Goal: Task Accomplishment & Management: Complete application form

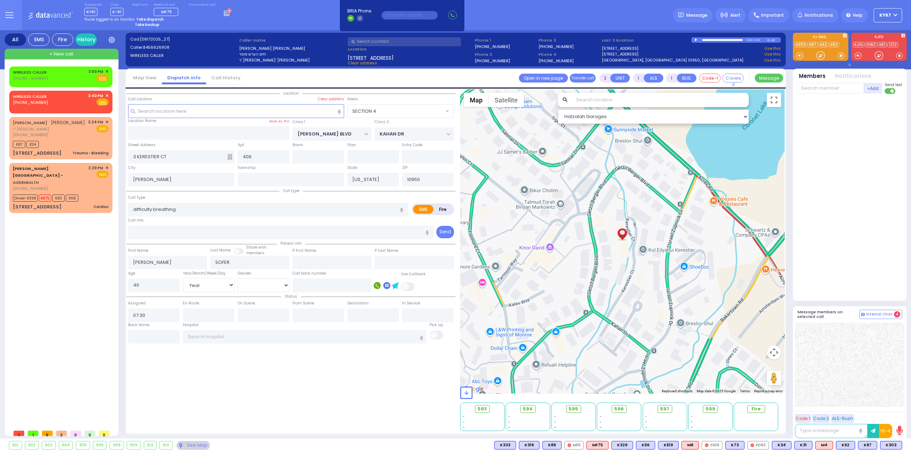
select select "SECTION 4"
select select "Year"
select select "Female"
click at [5, 15] on icon at bounding box center [9, 15] width 8 height 8
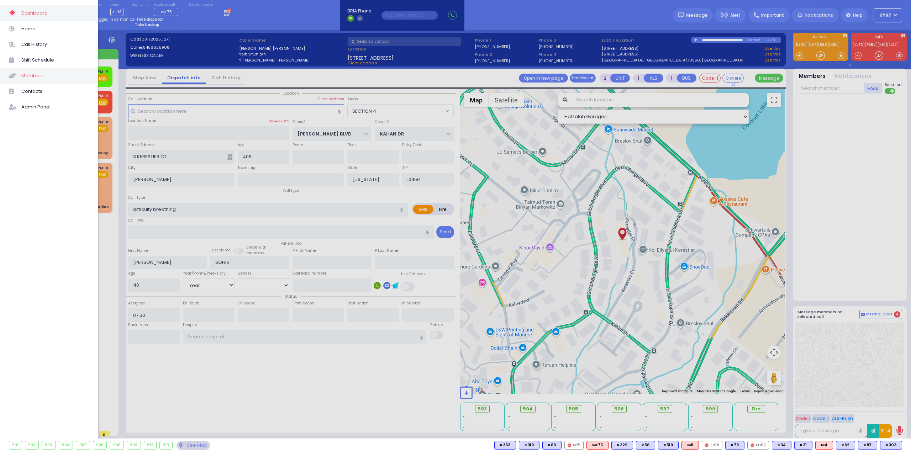
click at [39, 77] on span "Members" at bounding box center [55, 75] width 68 height 9
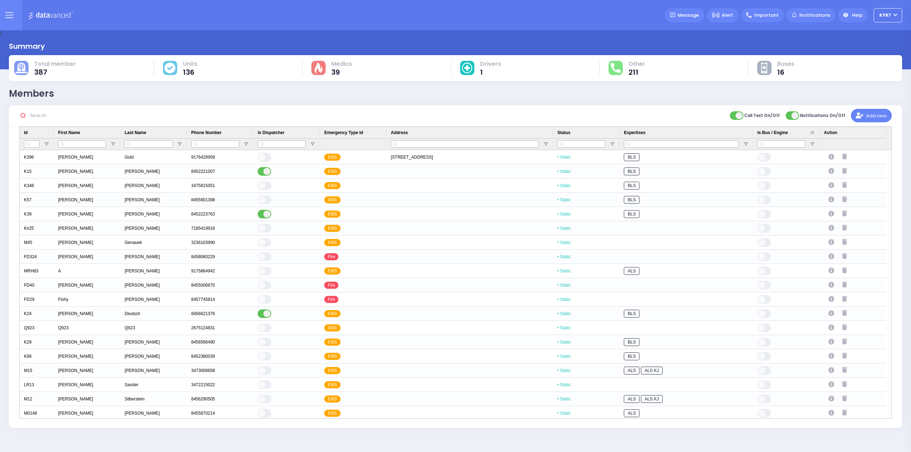
click at [813, 133] on span at bounding box center [813, 133] width 6 height 6
click at [776, 132] on span "Is Bus / Engine" at bounding box center [772, 132] width 31 height 5
click at [813, 143] on span "Open Filter Menu" at bounding box center [813, 144] width 6 height 6
click at [817, 175] on div "false" at bounding box center [820, 174] width 11 height 6
type input "(1) true"
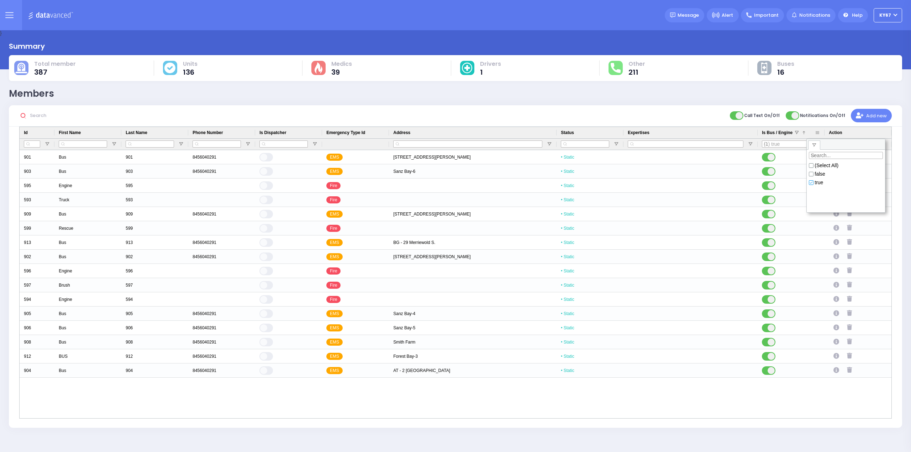
click at [802, 132] on span at bounding box center [804, 133] width 6 height 6
click at [183, 133] on span at bounding box center [181, 133] width 6 height 6
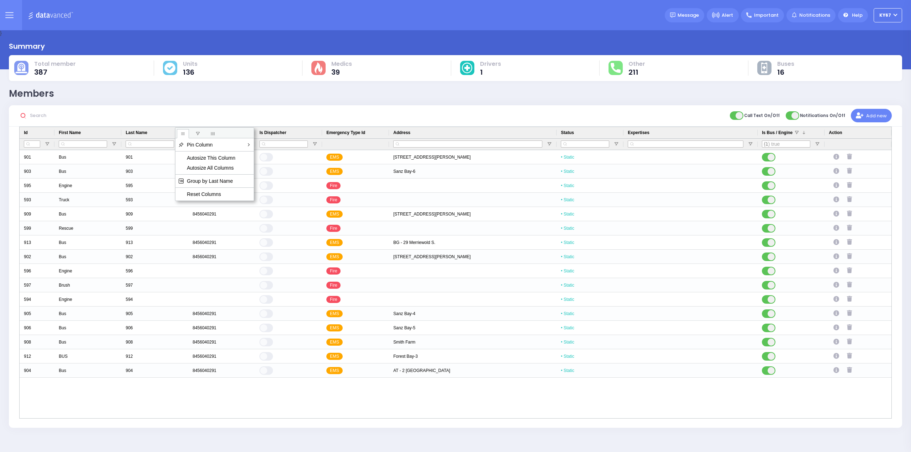
click at [183, 133] on span "general" at bounding box center [183, 134] width 6 height 6
click at [182, 144] on span "Open Filter Menu" at bounding box center [181, 144] width 6 height 6
click at [182, 144] on span "filter" at bounding box center [183, 145] width 6 height 6
click at [338, 144] on div at bounding box center [355, 144] width 58 height 11
click at [384, 133] on span at bounding box center [382, 133] width 6 height 6
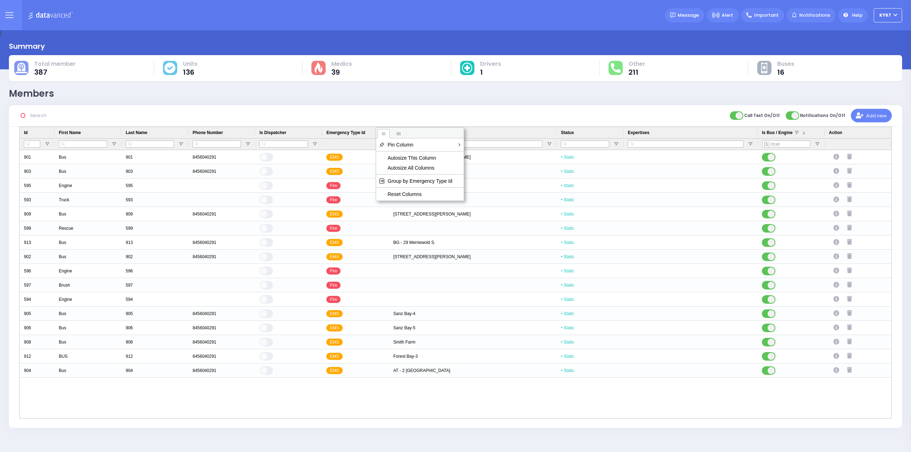
click at [384, 133] on span "general" at bounding box center [384, 134] width 6 height 6
click at [141, 135] on span "Last Name" at bounding box center [137, 132] width 22 height 5
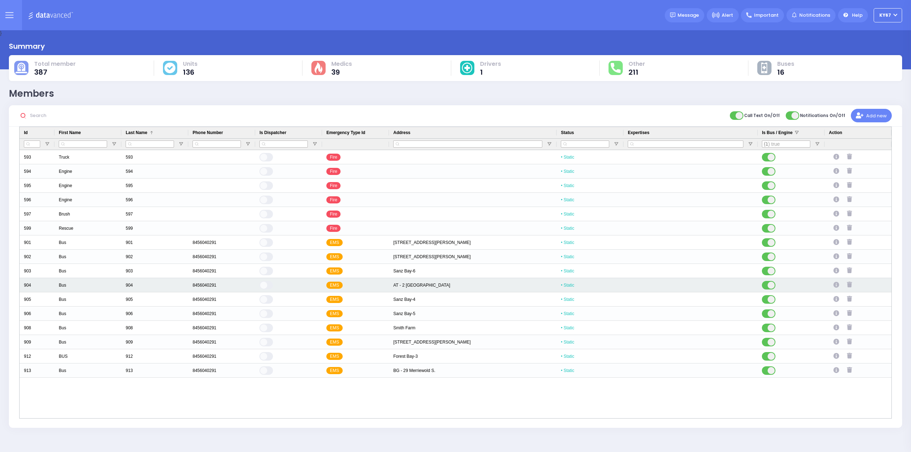
click at [416, 288] on div "AT - 2 [GEOGRAPHIC_DATA]" at bounding box center [473, 285] width 168 height 14
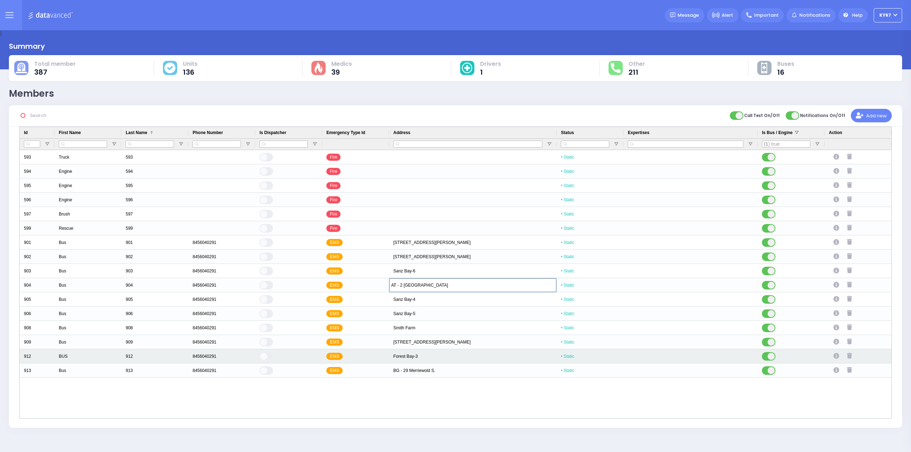
click at [430, 357] on div "Forest Bay-3" at bounding box center [473, 357] width 168 height 14
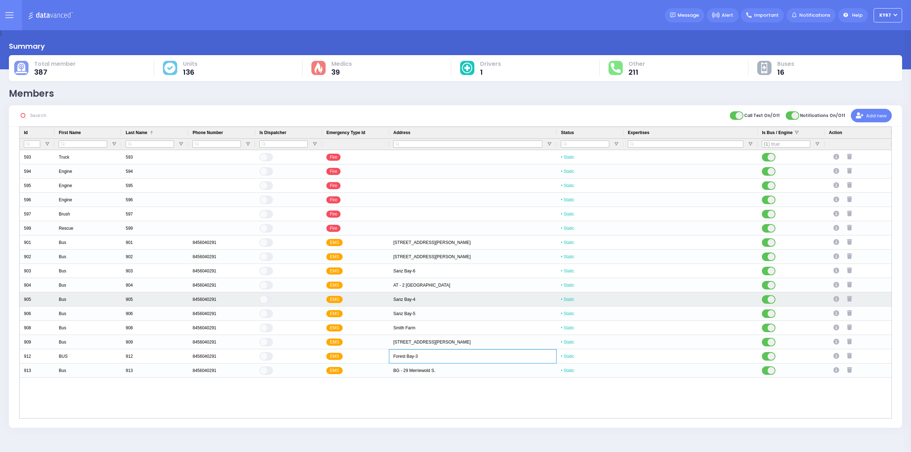
click at [429, 300] on div "Sanz Bay-4" at bounding box center [473, 300] width 168 height 14
click at [427, 298] on input "Sanz Bay-4" at bounding box center [472, 300] width 167 height 14
click at [415, 298] on input "Sanz Bay-4" at bounding box center [472, 300] width 167 height 14
click at [414, 299] on input "Sanz Bay-4 AT - 2 [GEOGRAPHIC_DATA]" at bounding box center [472, 300] width 167 height 14
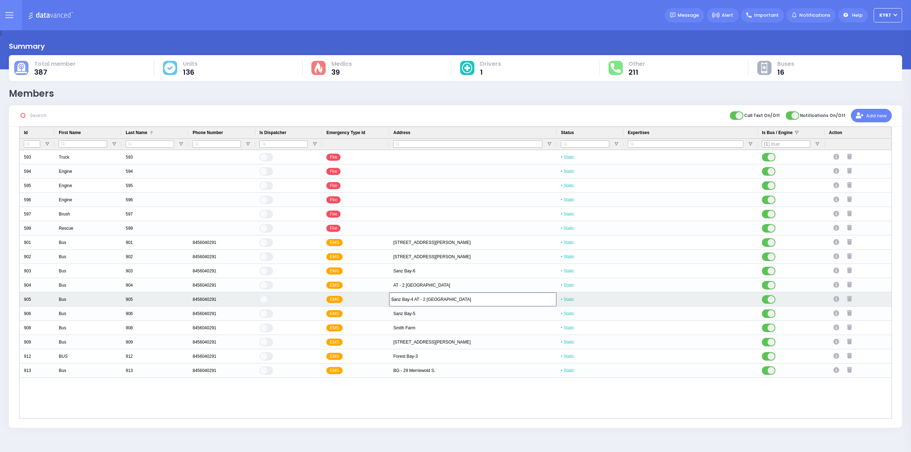
drag, startPoint x: 413, startPoint y: 299, endPoint x: 356, endPoint y: 302, distance: 57.3
click at [356, 302] on div "905 Bus 905 8456040291 EMS [GEOGRAPHIC_DATA]-4 AT - 2 [GEOGRAPHIC_DATA] • Static" at bounding box center [456, 300] width 872 height 14
type input "AT - 2 [GEOGRAPHIC_DATA]"
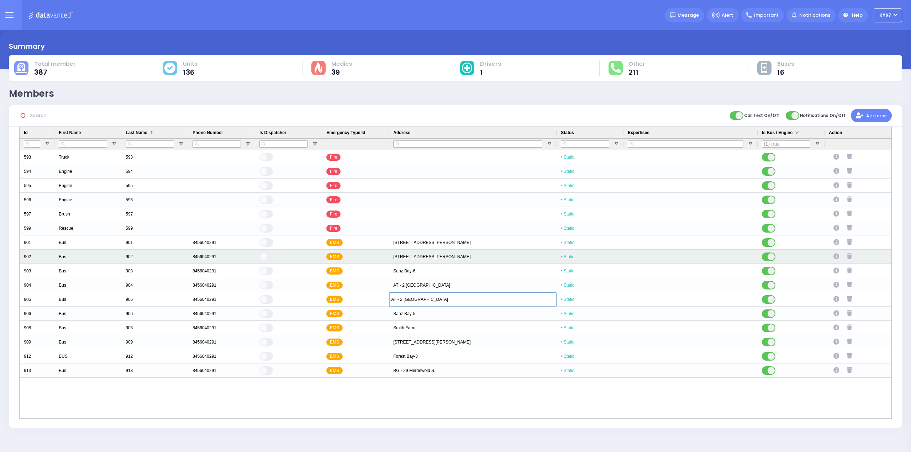
click at [410, 258] on div "[STREET_ADDRESS][PERSON_NAME]" at bounding box center [473, 257] width 168 height 14
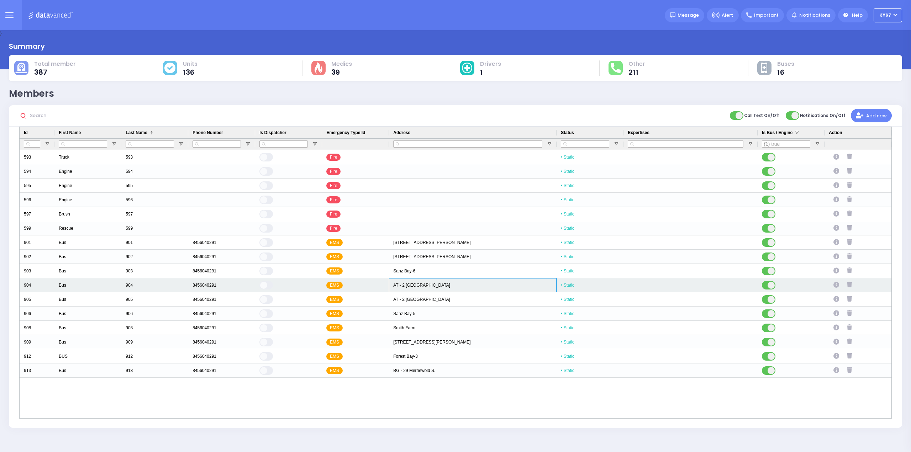
click at [416, 288] on div "AT - 2 [GEOGRAPHIC_DATA]" at bounding box center [473, 285] width 168 height 14
type input "Sanz Bay-4"
click at [601, 284] on div "• Static" at bounding box center [590, 285] width 67 height 14
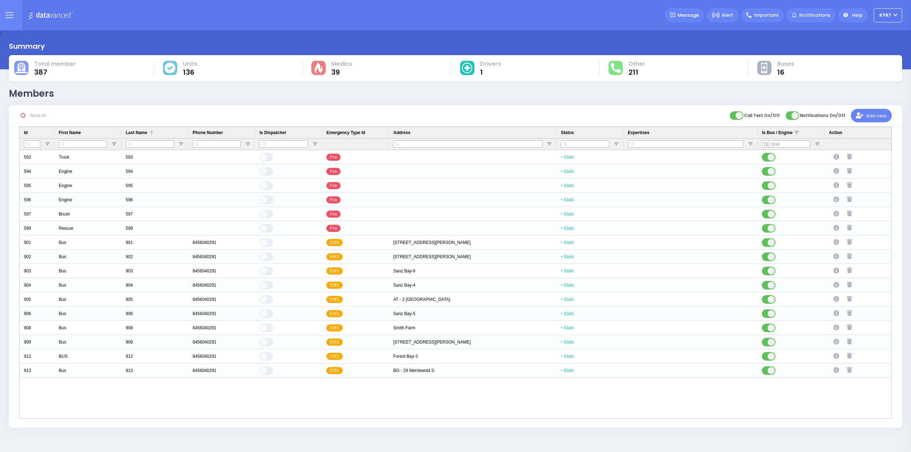
click at [2, 20] on button at bounding box center [9, 15] width 26 height 30
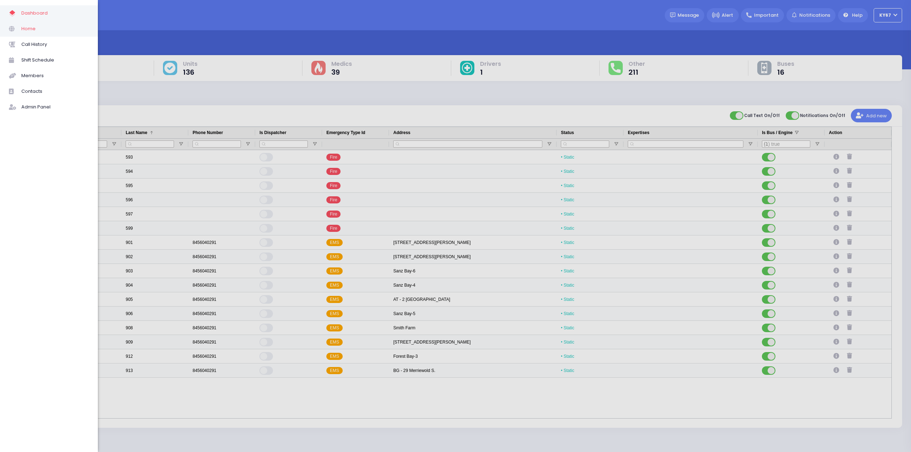
click at [40, 29] on span "Home" at bounding box center [55, 28] width 68 height 9
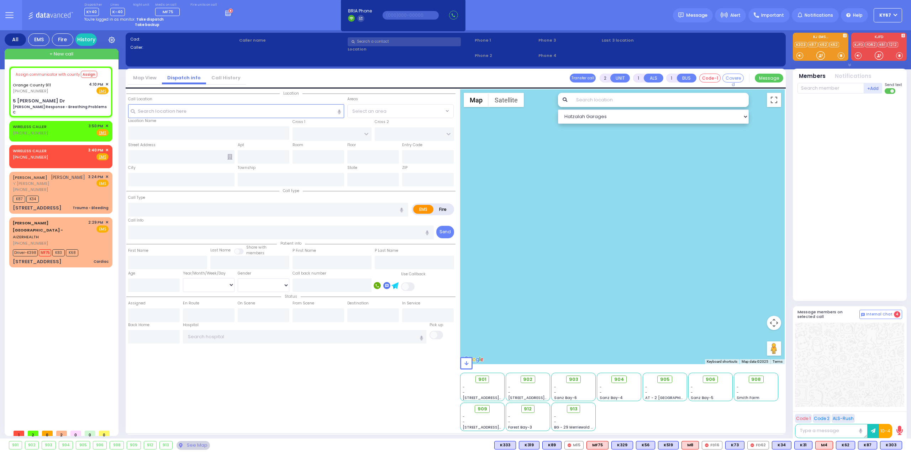
type input "6"
select select
type input "Charlie Response - Breathing Problems C"
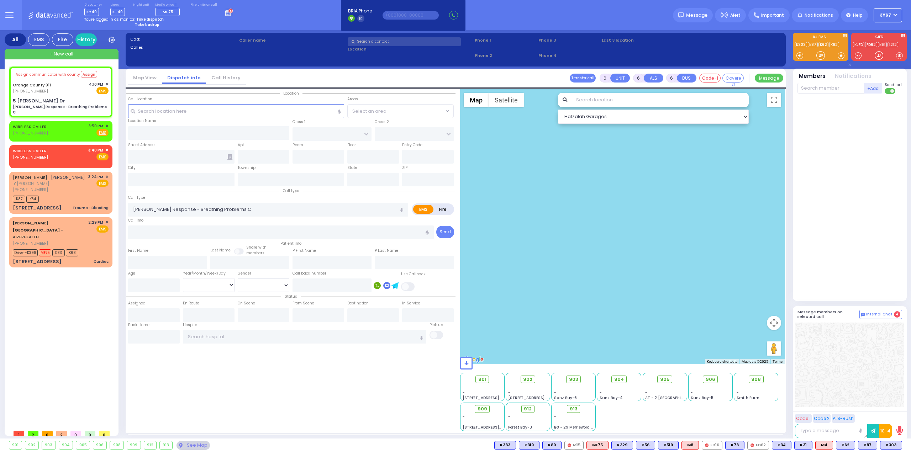
radio input "true"
type input "Nature: : Charlie Response - Breathing Problems C Address: : 5 Genny Dr, 10930 …"
select select
select select "Hatzalah Garages"
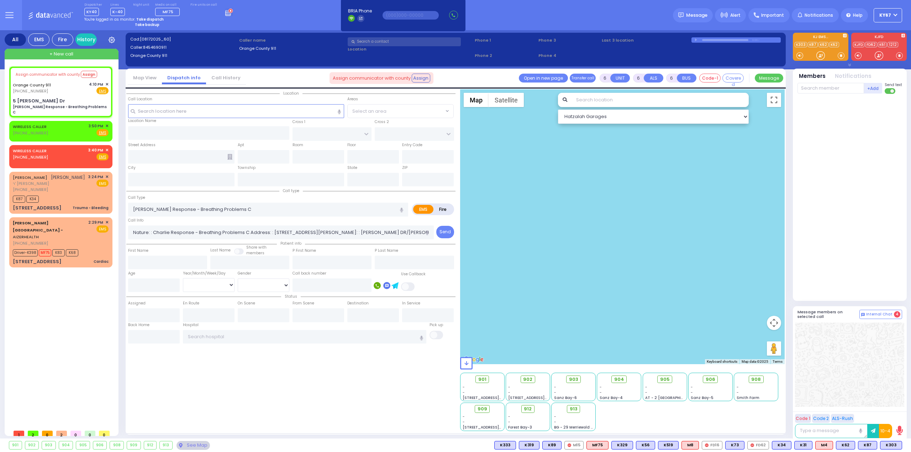
type input "5 Genny Dr"
type input "Monroe"
type input "New York"
type input "10930"
